Goal: Navigation & Orientation: Find specific page/section

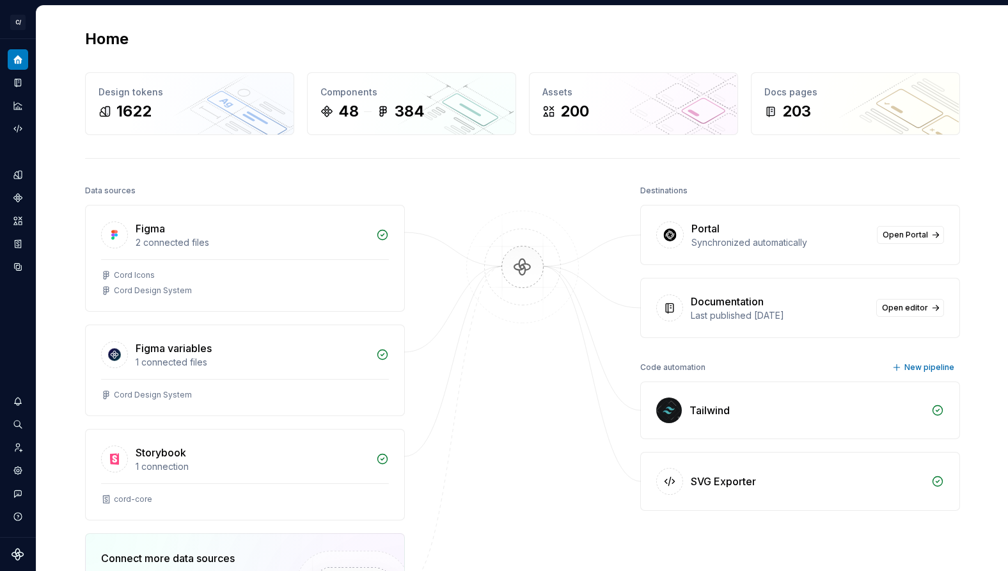
scroll to position [1, 0]
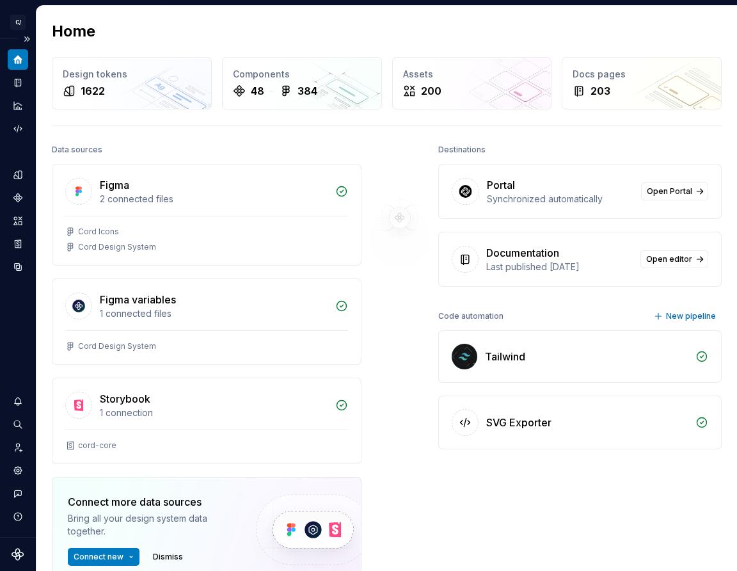
click at [10, 374] on div "Design system data" at bounding box center [18, 288] width 36 height 498
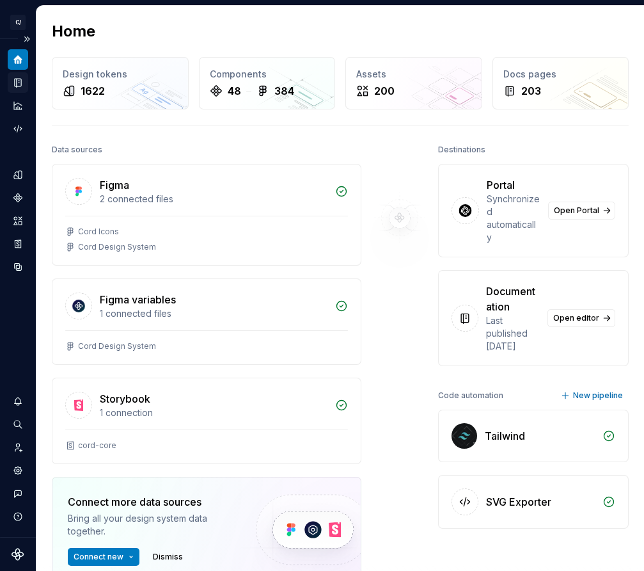
click at [18, 81] on icon "Documentation" at bounding box center [18, 83] width 6 height 8
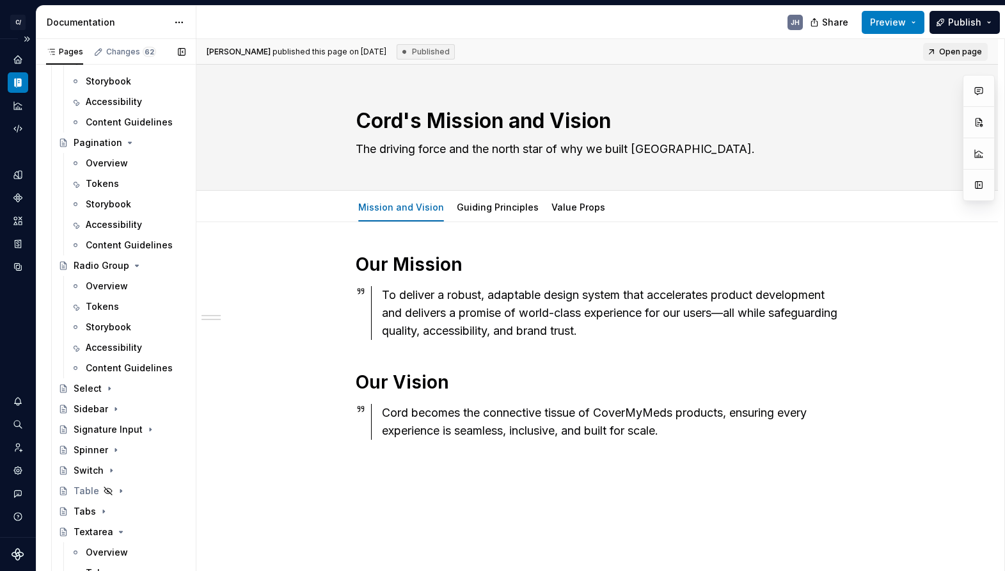
scroll to position [3675, 0]
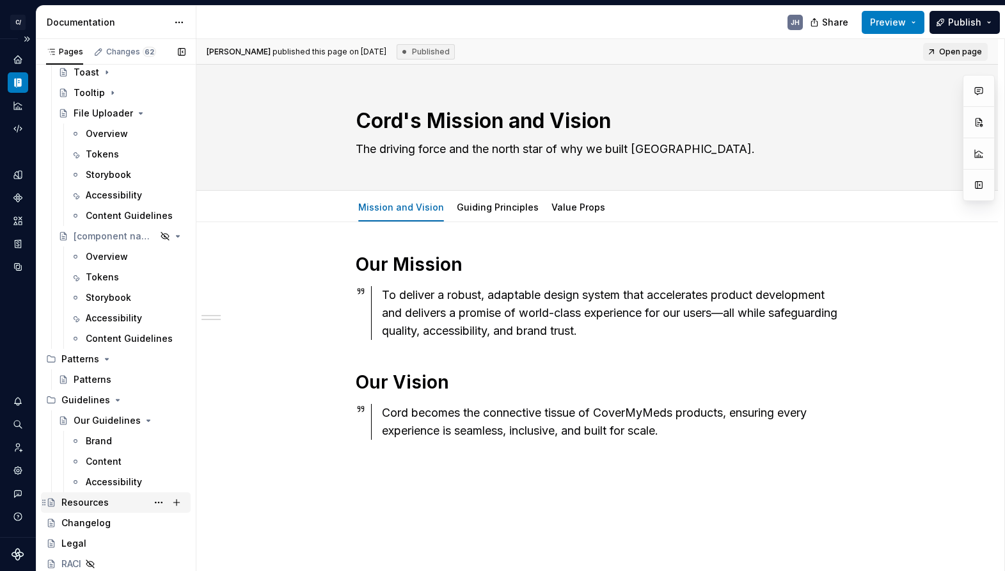
click at [91, 504] on div "Resources" at bounding box center [84, 502] width 47 height 13
click at [92, 522] on div "Changelog" at bounding box center [85, 522] width 49 height 13
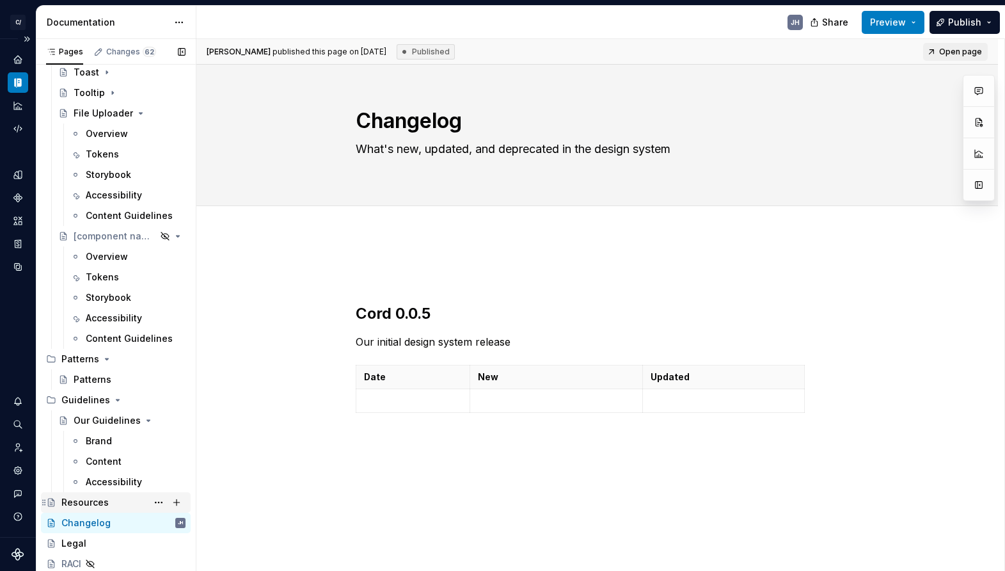
click at [70, 506] on div "Resources" at bounding box center [84, 502] width 47 height 13
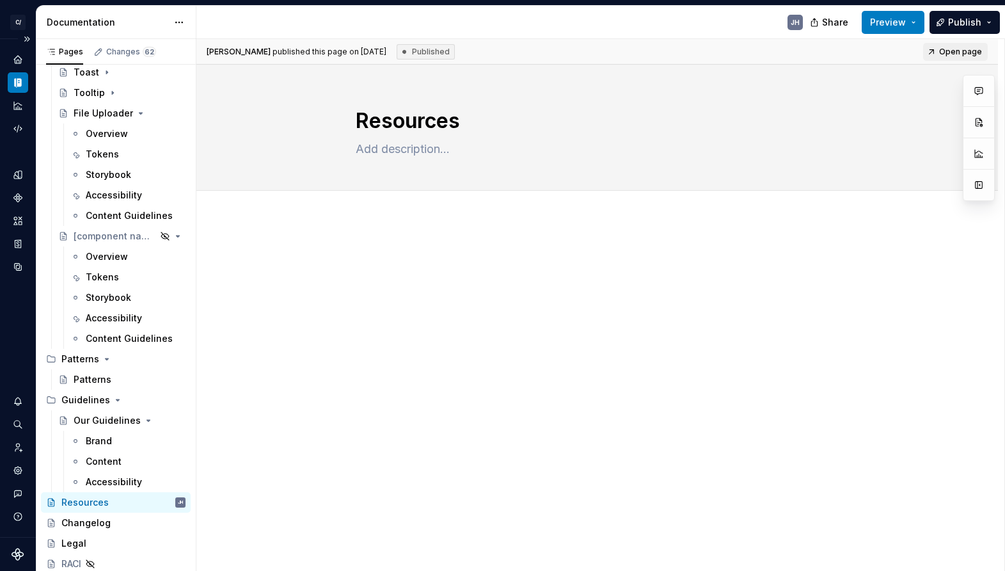
type textarea "*"
